Goal: Task Accomplishment & Management: Manage account settings

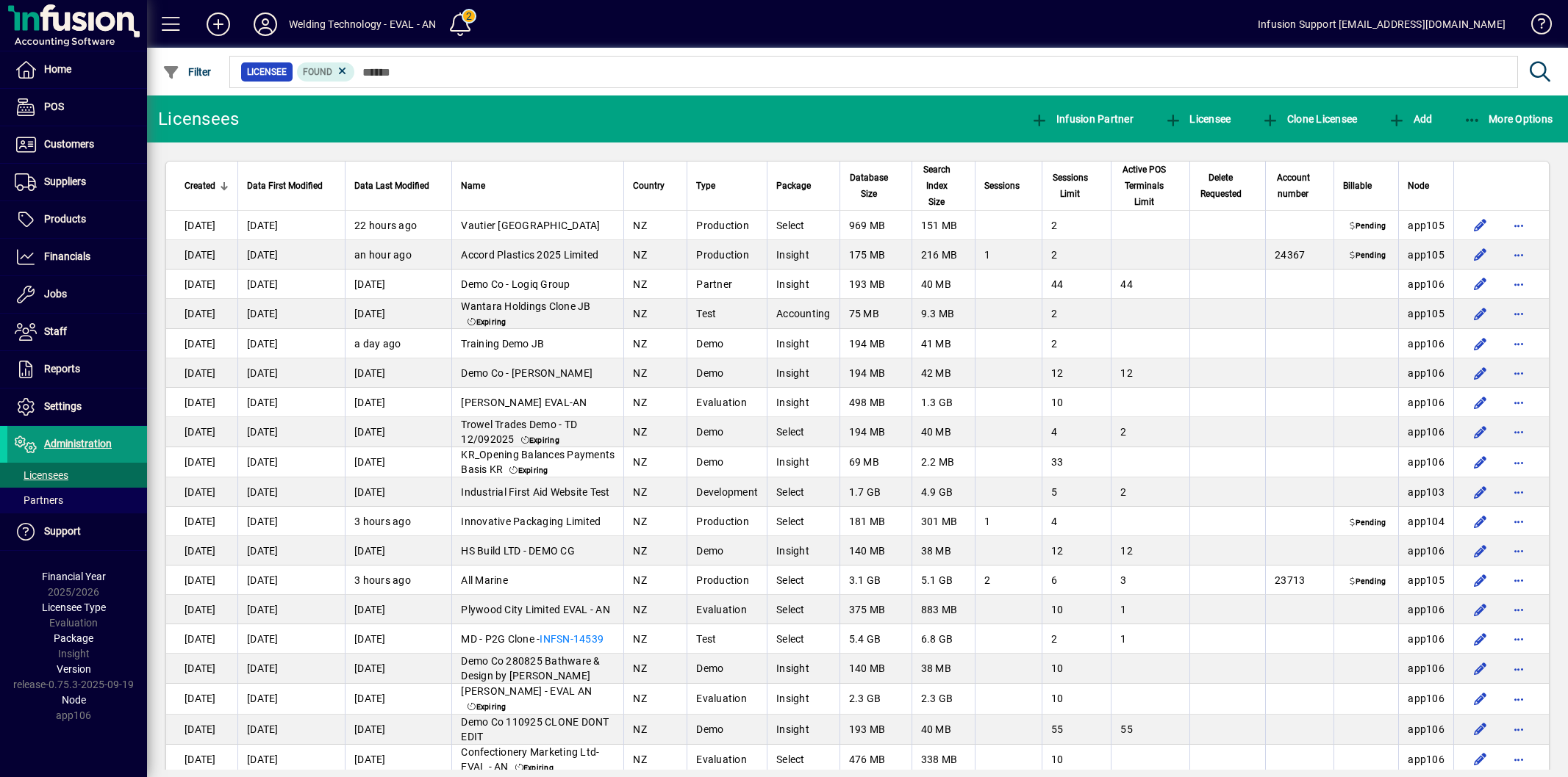
click at [118, 444] on span at bounding box center [77, 444] width 140 height 35
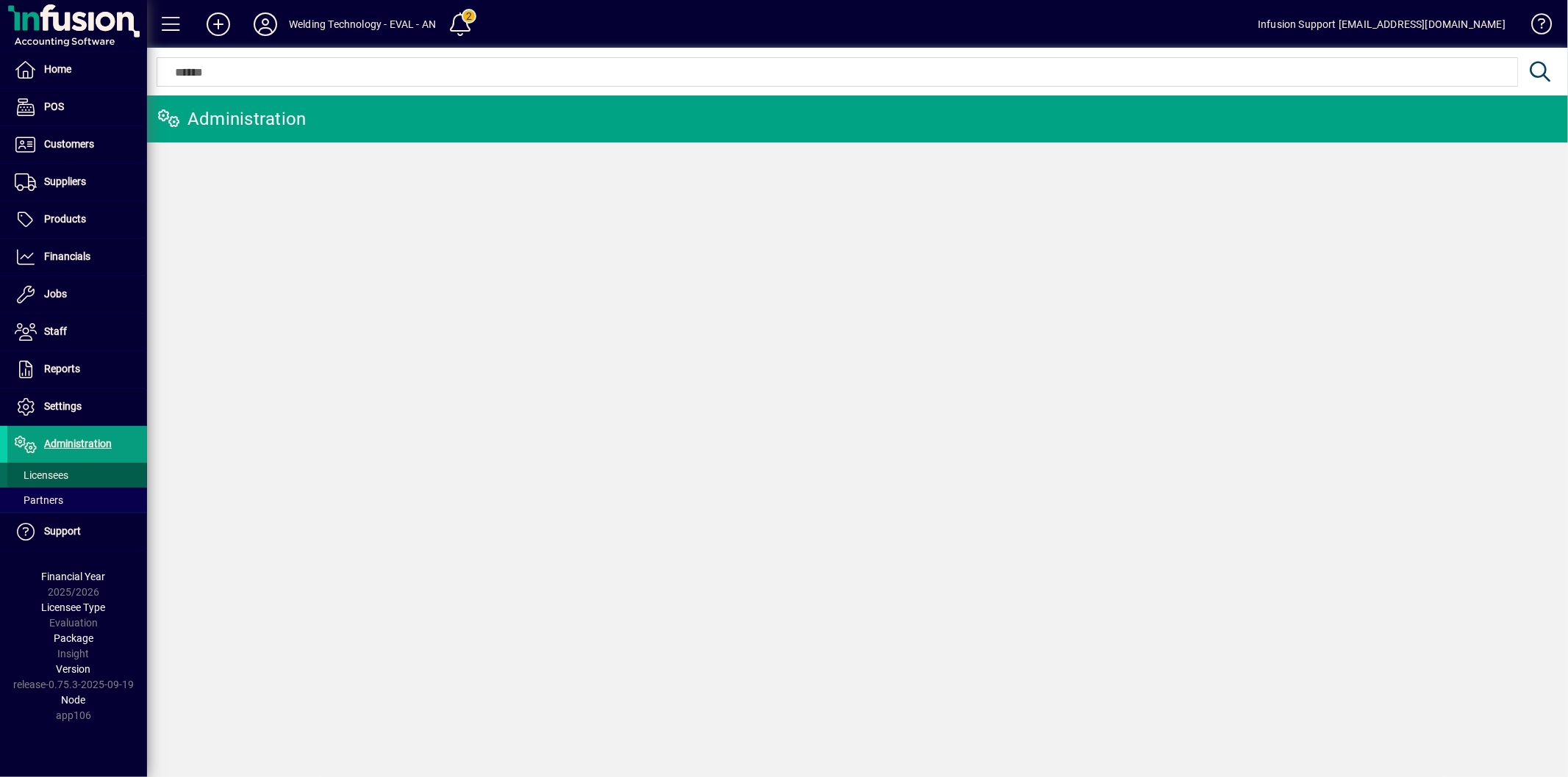
click at [97, 471] on span at bounding box center [77, 475] width 140 height 35
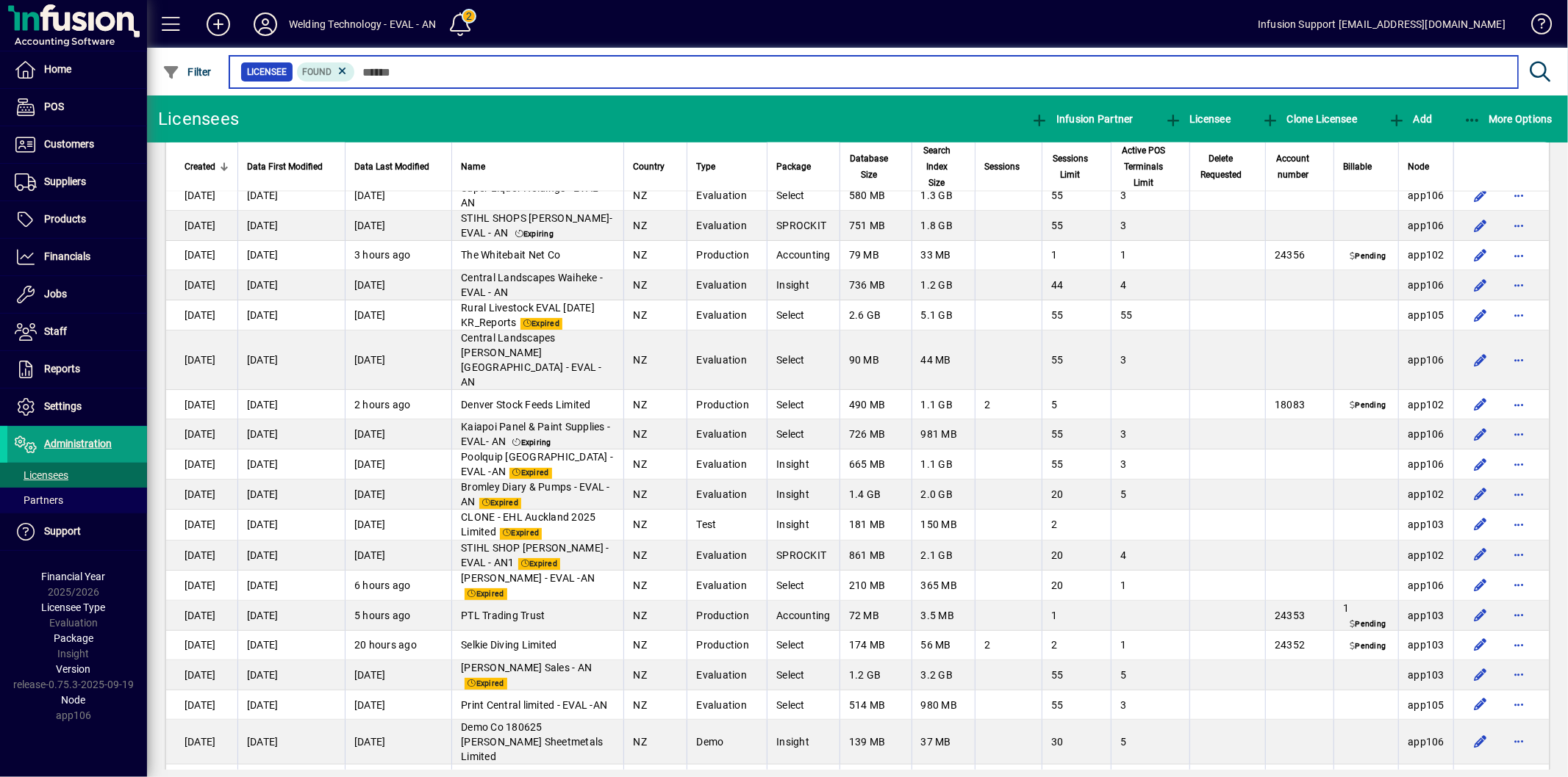
scroll to position [2122, 0]
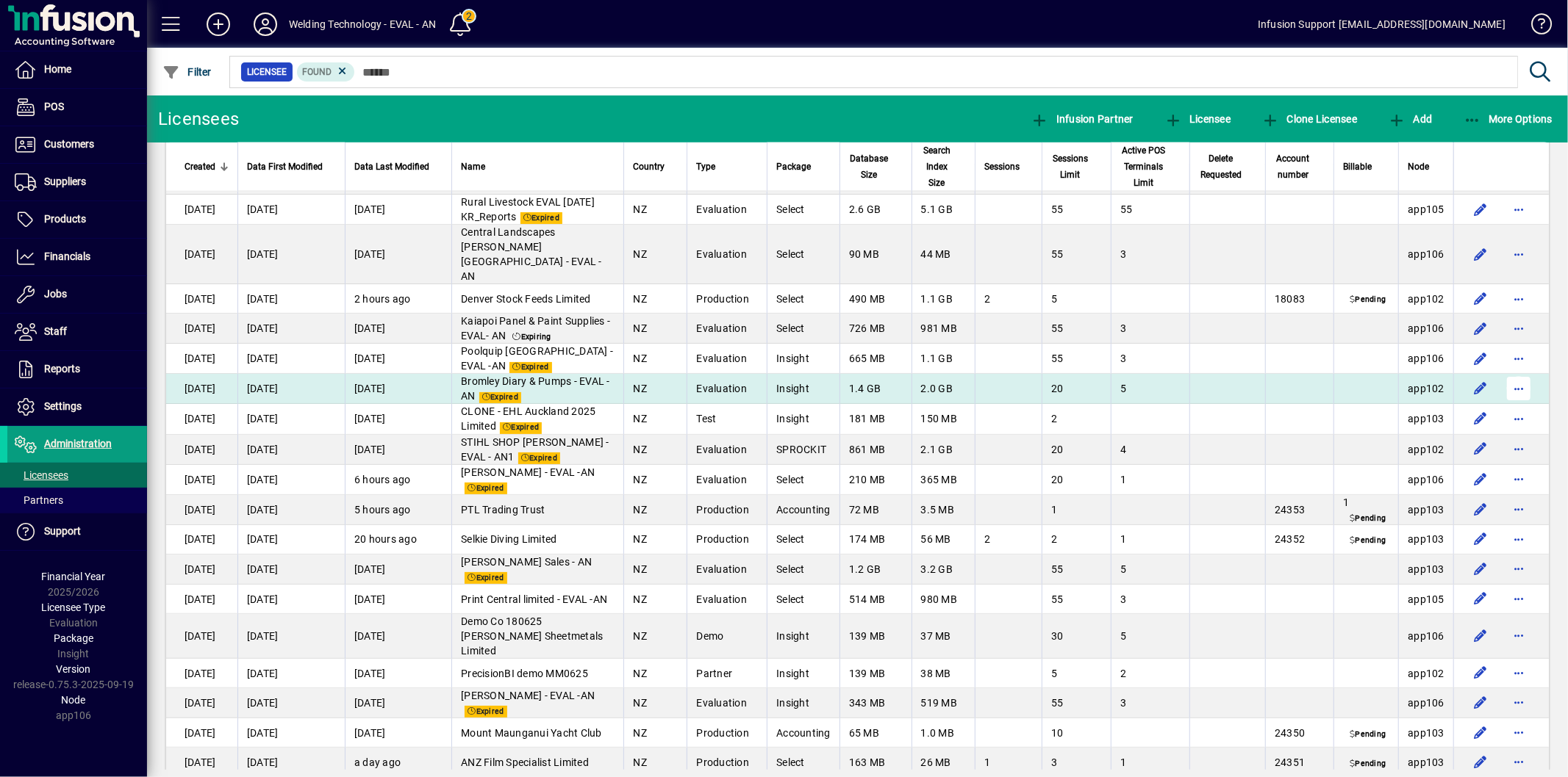
click at [1508, 376] on span "button" at bounding box center [1518, 388] width 35 height 35
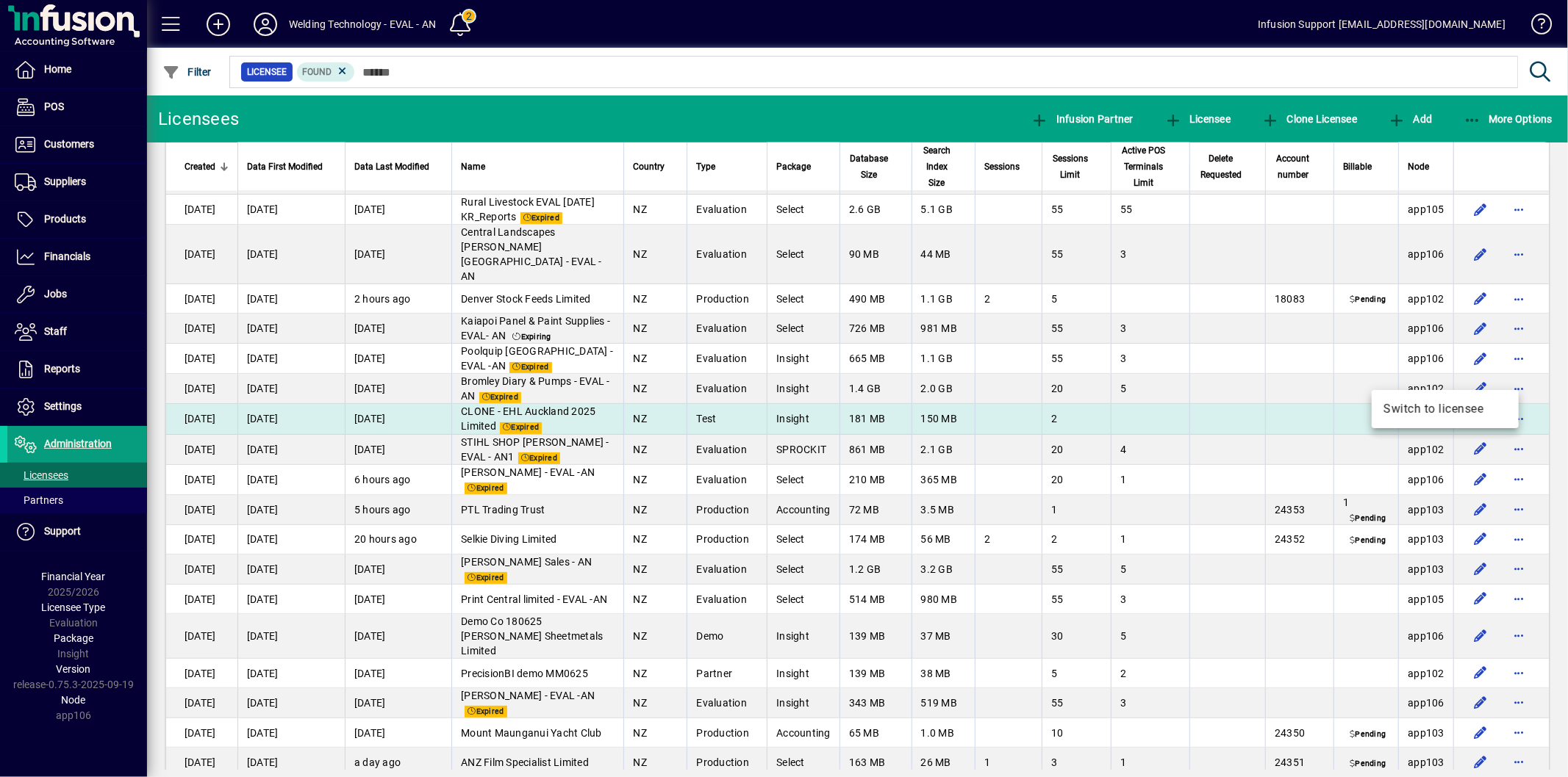
click at [1450, 408] on span "Switch to licensee" at bounding box center [1445, 409] width 124 height 18
